Goal: Task Accomplishment & Management: Manage account settings

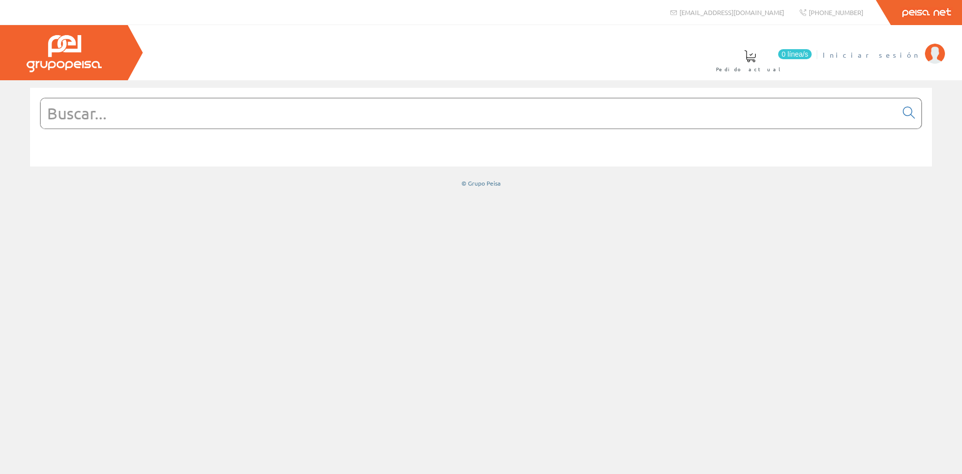
click at [908, 59] on span "Iniciar sesión" at bounding box center [871, 55] width 97 height 10
click at [849, 54] on span "ELECT. Y SERV. [GEOGRAPHIC_DATA], SL" at bounding box center [801, 55] width 237 height 10
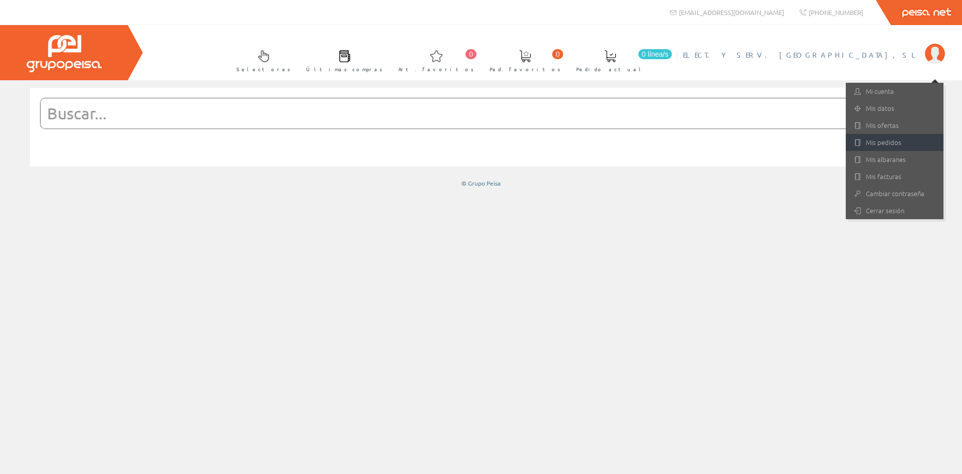
click at [884, 150] on link "Mis pedidos" at bounding box center [895, 142] width 98 height 17
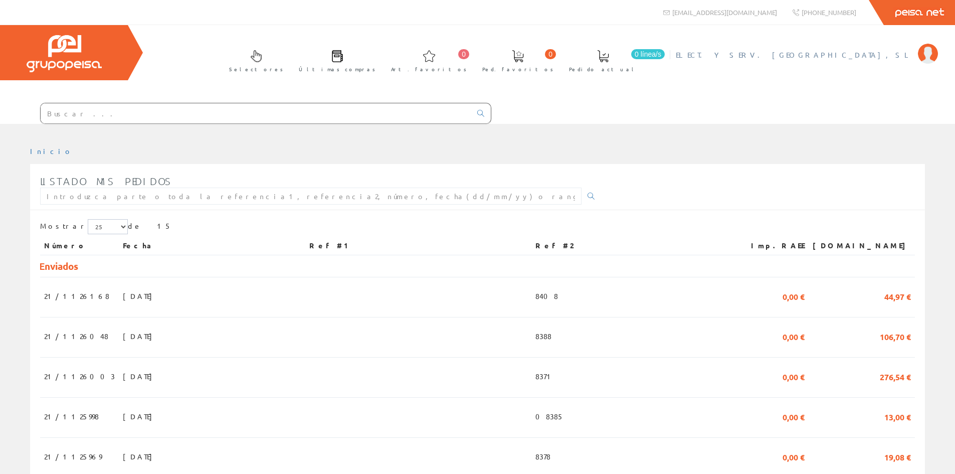
click at [859, 56] on span "ELECT. Y SERV. [GEOGRAPHIC_DATA], SL" at bounding box center [794, 55] width 237 height 10
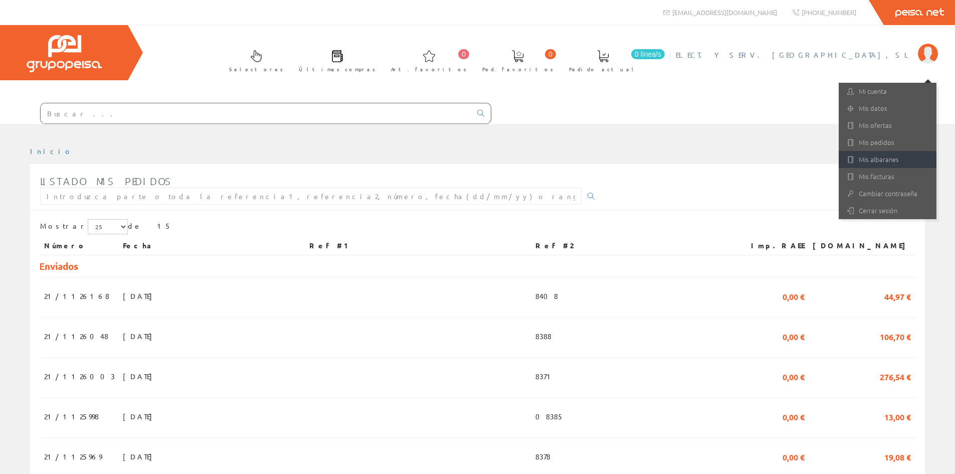
click at [870, 158] on link "Mis albaranes" at bounding box center [888, 159] width 98 height 17
